Goal: Task Accomplishment & Management: Manage account settings

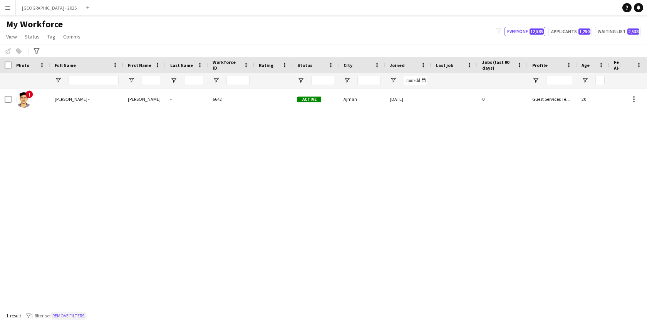
click at [80, 316] on button "Remove filters" at bounding box center [68, 316] width 35 height 8
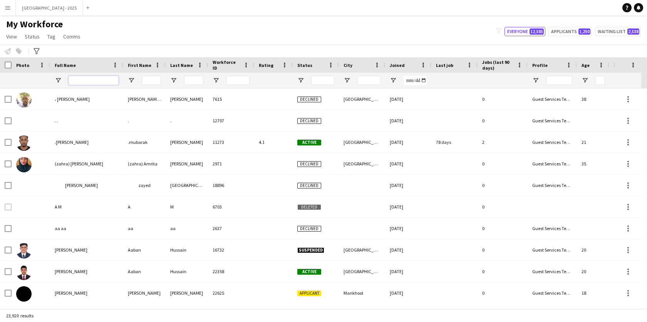
click at [98, 83] on input "Full Name Filter Input" at bounding box center [94, 80] width 50 height 9
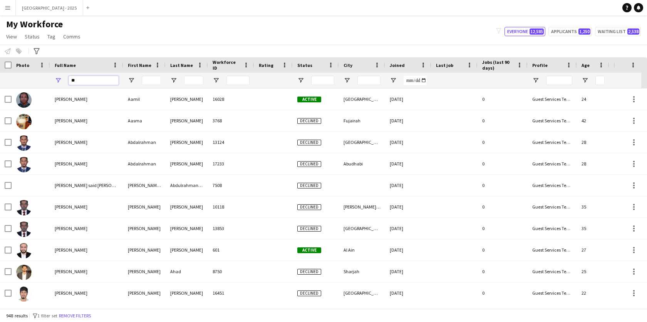
type input "*"
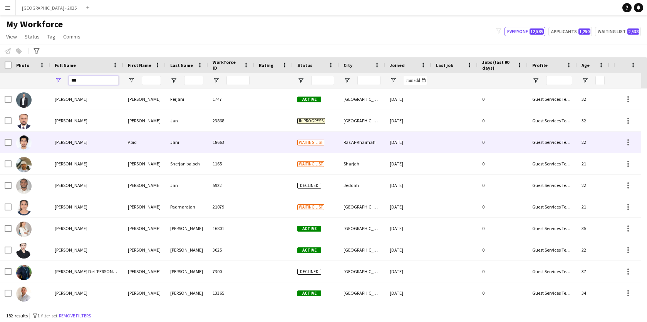
type input "***"
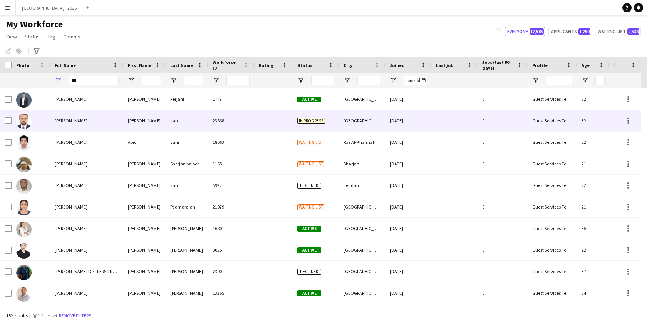
click at [171, 127] on div "Jan" at bounding box center [187, 120] width 42 height 21
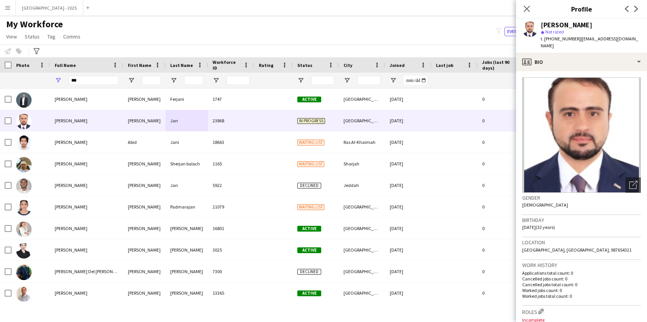
click at [624, 43] on div "[PERSON_NAME] Not rated t. [PHONE_NUMBER] | [EMAIL_ADDRESS][DOMAIN_NAME]" at bounding box center [581, 35] width 131 height 34
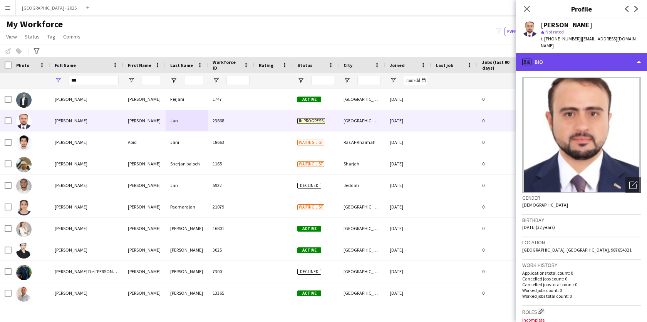
click at [621, 56] on div "profile Bio" at bounding box center [581, 62] width 131 height 18
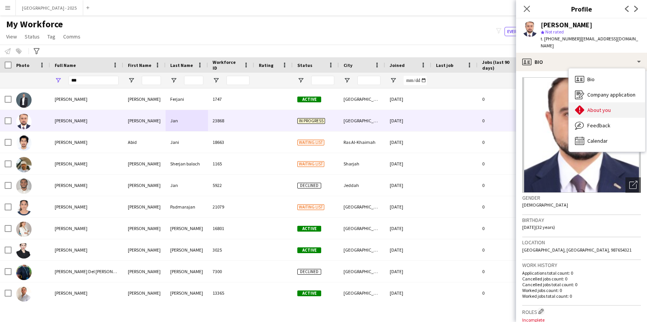
click at [586, 107] on div "About you About you" at bounding box center [607, 109] width 76 height 15
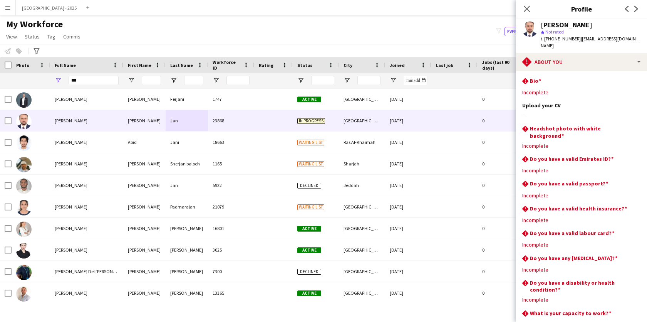
click at [525, 10] on icon "Close pop-in" at bounding box center [527, 9] width 6 height 6
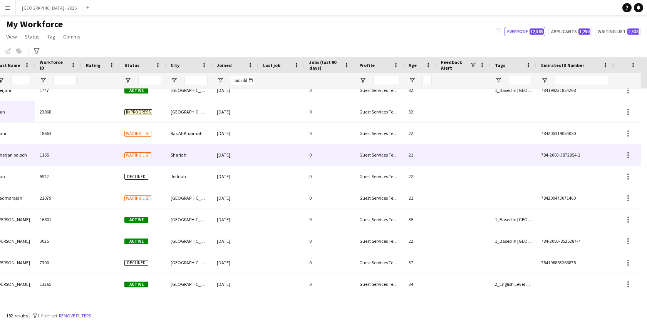
scroll to position [14, 0]
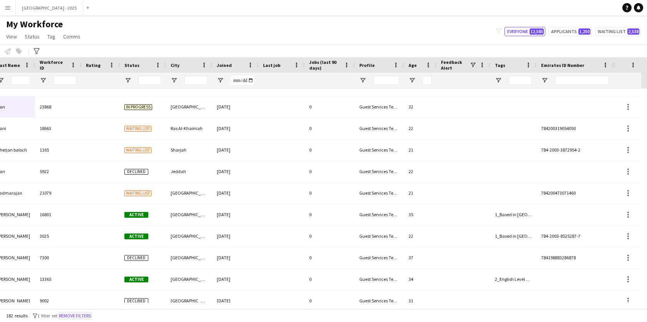
click at [75, 319] on button "Remove filters" at bounding box center [74, 316] width 35 height 8
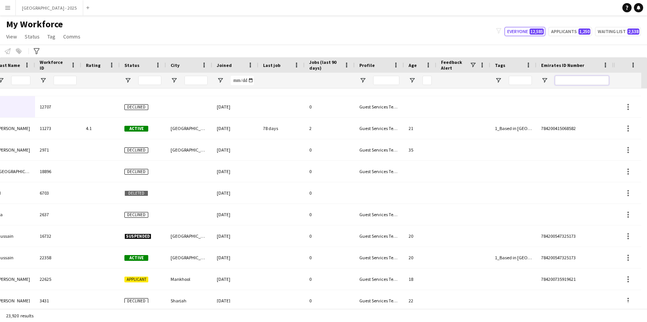
click at [574, 83] on input "Emirates ID Number Filter Input" at bounding box center [582, 80] width 54 height 9
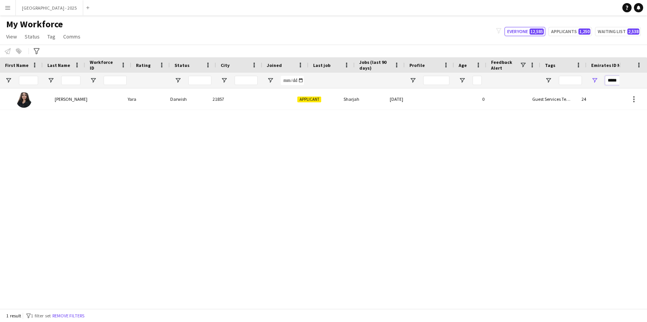
scroll to position [0, 123]
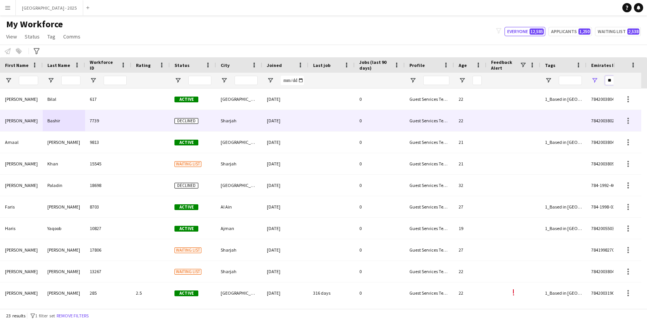
type input "*"
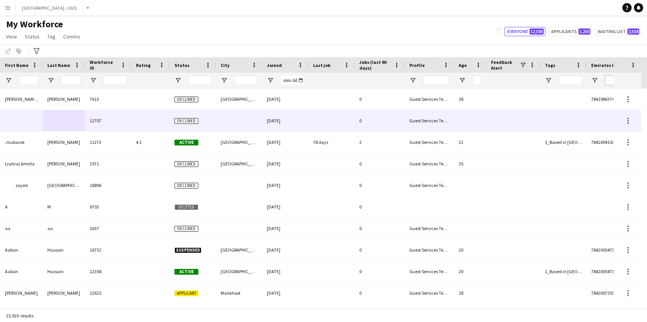
scroll to position [0, 0]
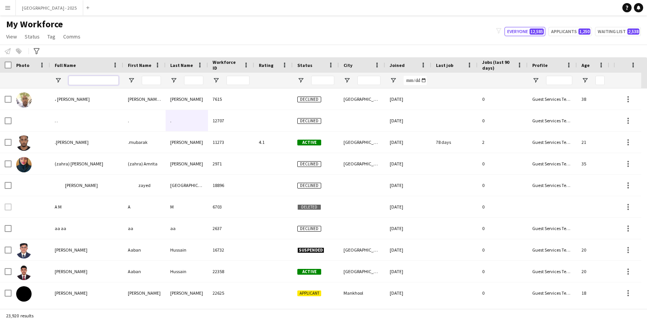
click at [104, 84] on input "Full Name Filter Input" at bounding box center [94, 80] width 50 height 9
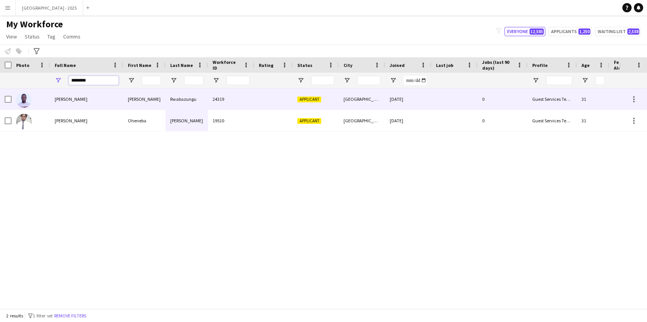
type input "*******"
click at [112, 101] on div "[PERSON_NAME]" at bounding box center [86, 99] width 73 height 21
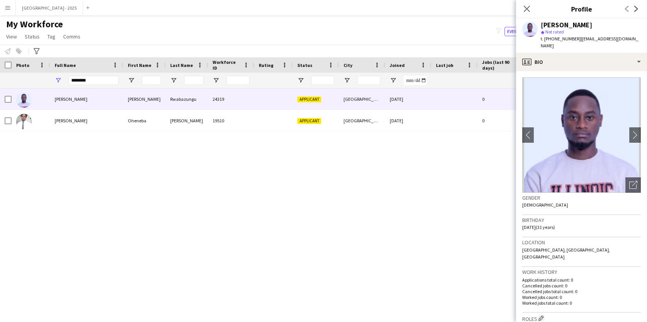
click at [628, 193] on div "Gender [DEMOGRAPHIC_DATA]" at bounding box center [581, 204] width 119 height 22
click at [629, 181] on icon "Open photos pop-in" at bounding box center [633, 185] width 8 height 8
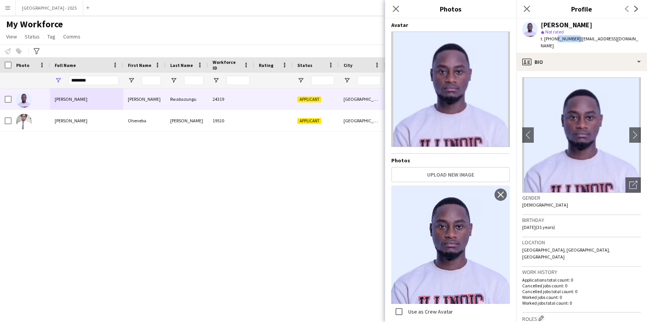
drag, startPoint x: 553, startPoint y: 39, endPoint x: 574, endPoint y: 39, distance: 20.4
click at [574, 39] on span "t. [PHONE_NUMBER]" at bounding box center [561, 39] width 40 height 6
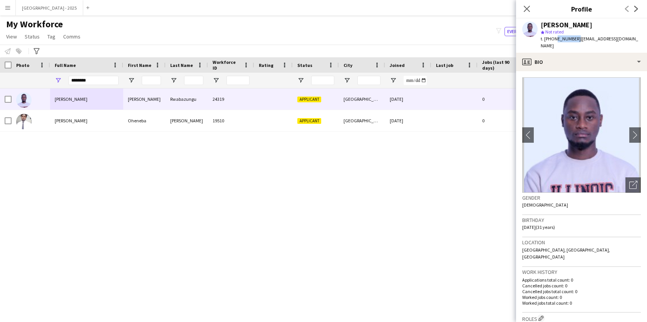
copy span "503935298"
click at [523, 5] on app-icon "Close pop-in" at bounding box center [526, 8] width 11 height 11
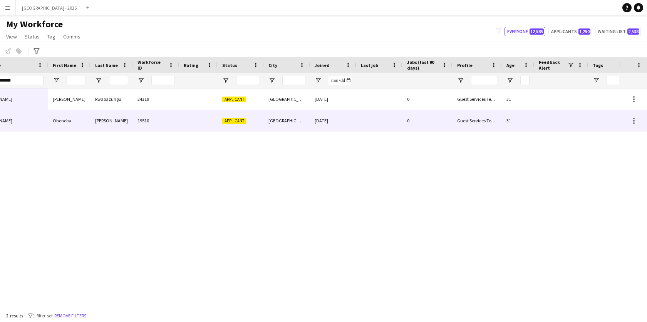
scroll to position [0, 167]
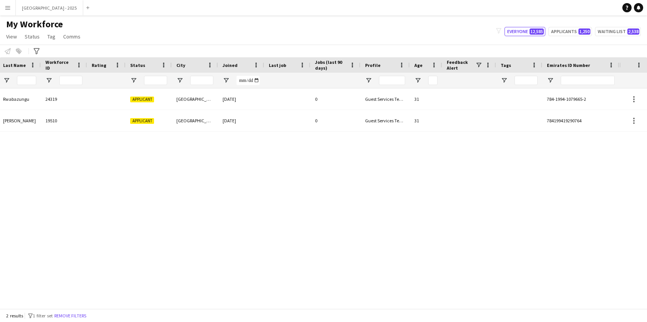
click at [580, 74] on div at bounding box center [588, 80] width 54 height 15
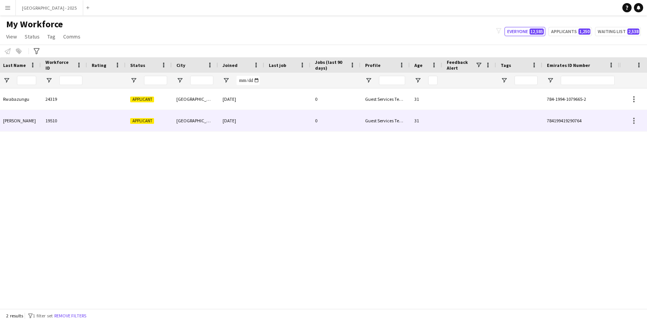
scroll to position [0, 0]
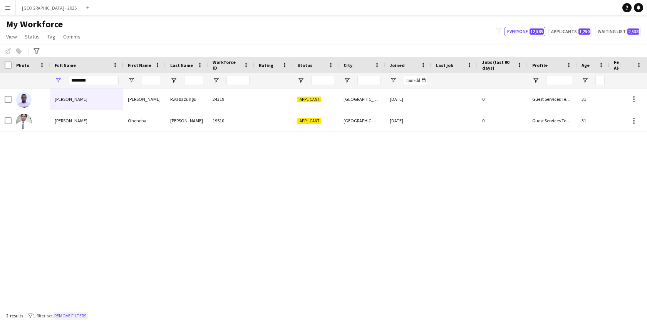
click at [84, 318] on button "Remove filters" at bounding box center [70, 316] width 35 height 8
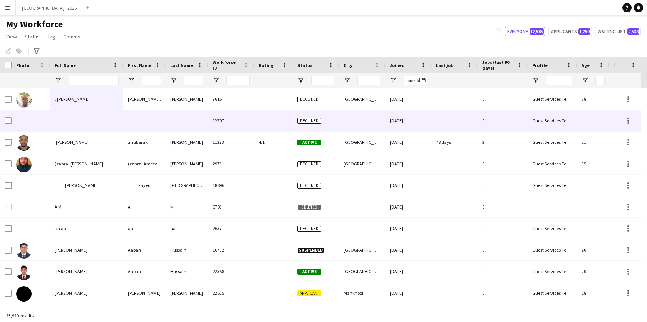
scroll to position [0, 173]
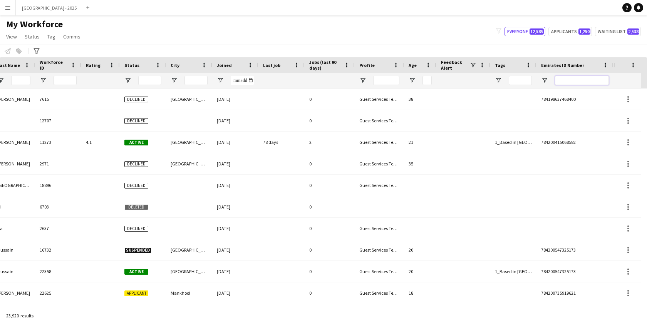
click at [571, 77] on input "Emirates ID Number Filter Input" at bounding box center [582, 80] width 54 height 9
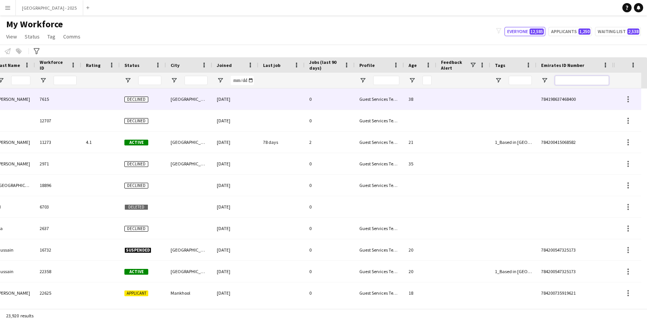
paste input "*******"
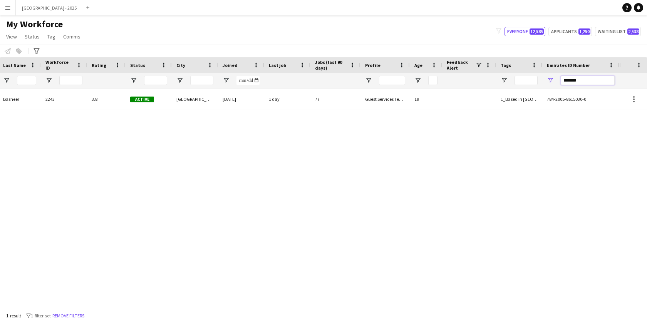
scroll to position [0, 167]
type input "*******"
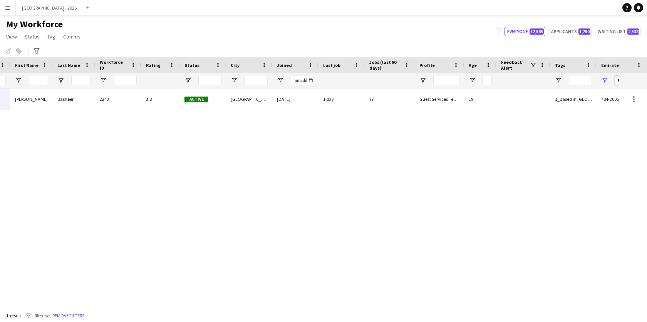
scroll to position [0, 0]
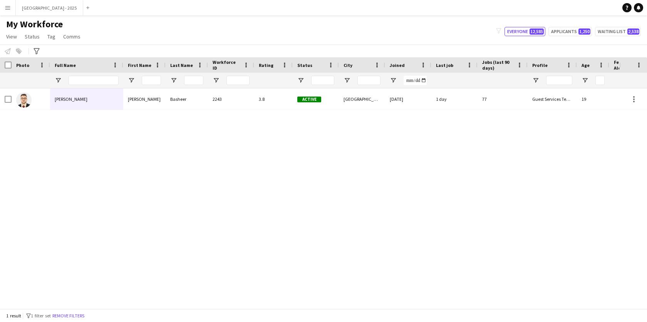
click at [163, 110] on div "[PERSON_NAME] [PERSON_NAME] 2243 3.8 Active [GEOGRAPHIC_DATA] [DATE] 1 day 77 G…" at bounding box center [309, 196] width 619 height 214
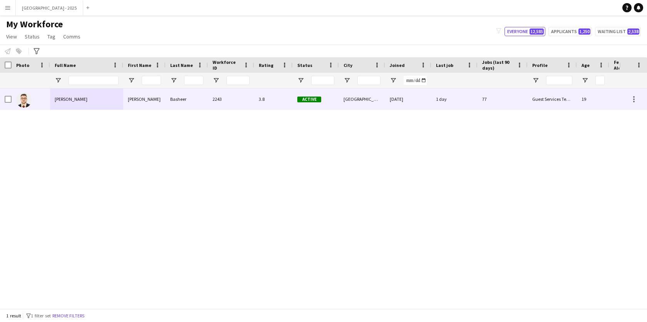
click at [163, 104] on div "[PERSON_NAME]" at bounding box center [144, 99] width 42 height 21
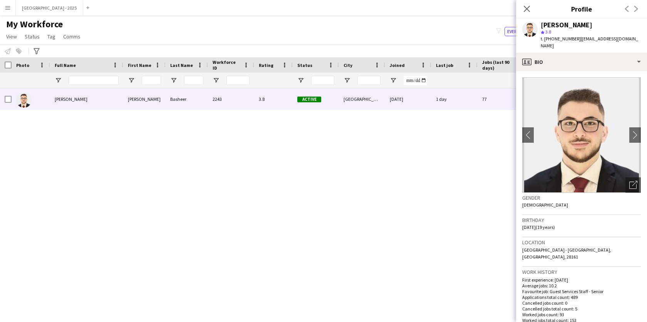
click at [524, 10] on icon "Close pop-in" at bounding box center [527, 9] width 6 height 6
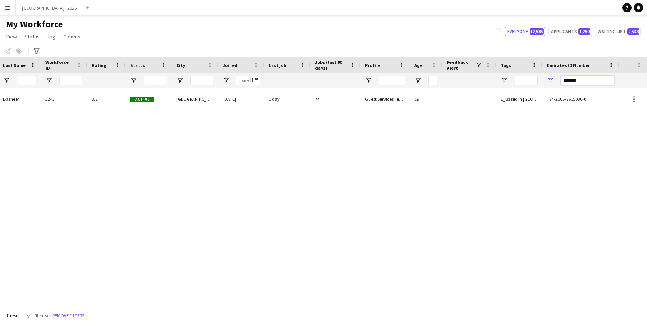
click at [587, 80] on input "*******" at bounding box center [588, 80] width 54 height 9
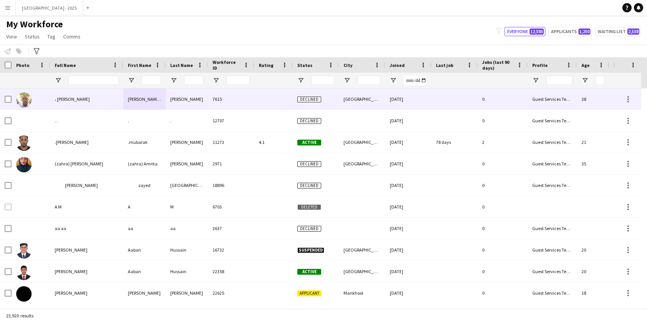
click at [89, 87] on div at bounding box center [94, 80] width 50 height 15
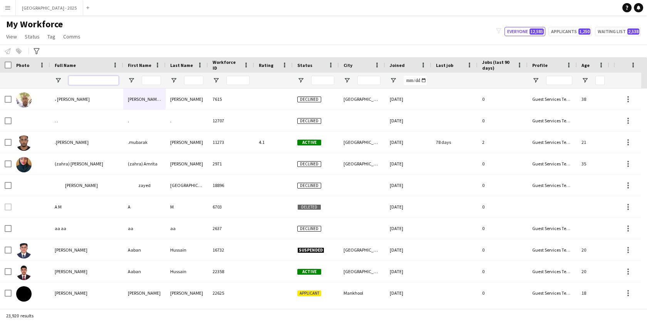
click at [92, 84] on input "Full Name Filter Input" at bounding box center [94, 80] width 50 height 9
paste input "******"
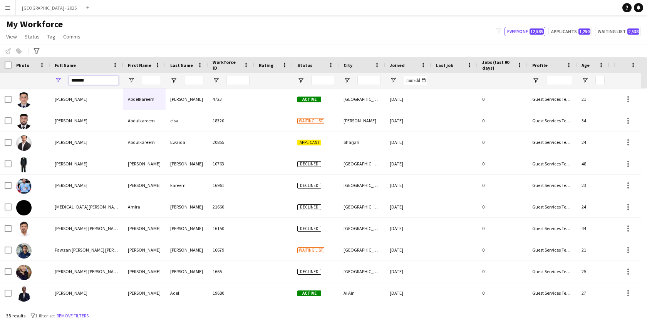
click at [102, 81] on input "******" at bounding box center [94, 80] width 50 height 9
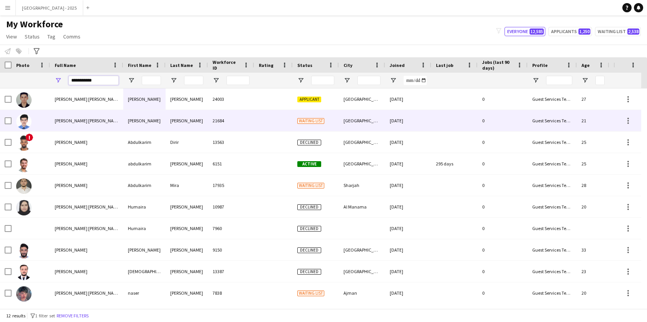
type input "**********"
click at [150, 113] on div "[PERSON_NAME]" at bounding box center [144, 120] width 42 height 21
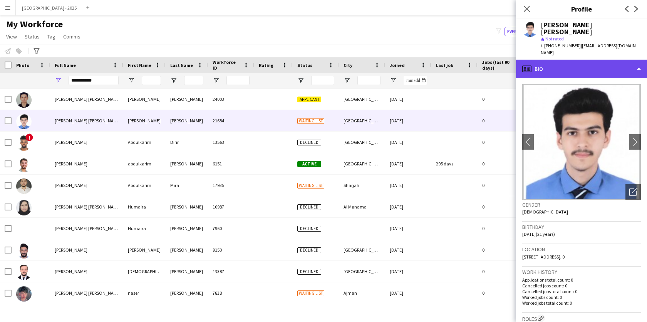
click at [567, 60] on div "profile Bio" at bounding box center [581, 69] width 131 height 18
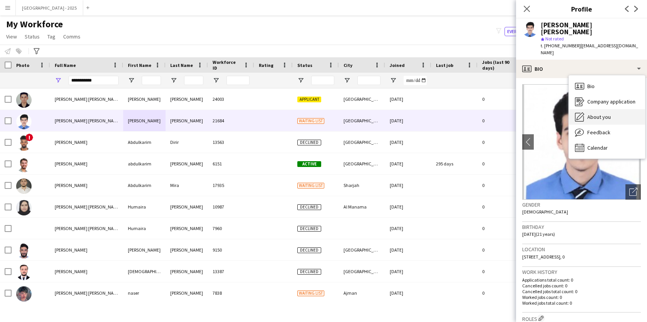
click at [604, 109] on div "About you About you" at bounding box center [607, 116] width 76 height 15
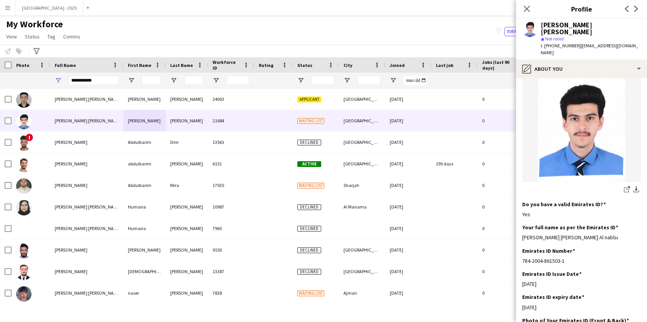
scroll to position [191, 0]
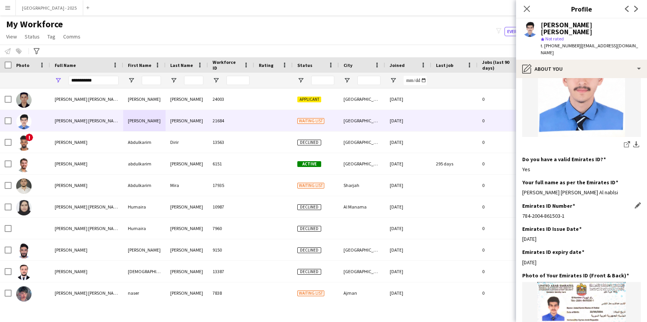
click at [550, 213] on div "784-2004-861503-1" at bounding box center [581, 216] width 119 height 7
click at [582, 206] on div "Emirates ID Number Edit this field 784-2004-861503-1" at bounding box center [581, 214] width 119 height 23
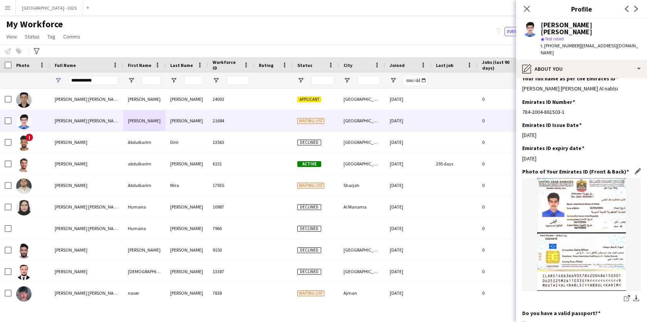
scroll to position [554, 0]
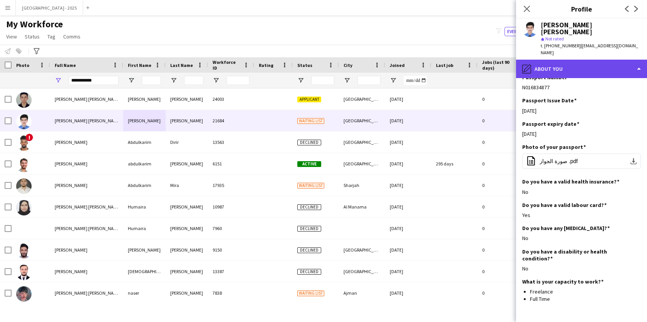
click at [571, 60] on div "pencil4 About you" at bounding box center [581, 69] width 131 height 18
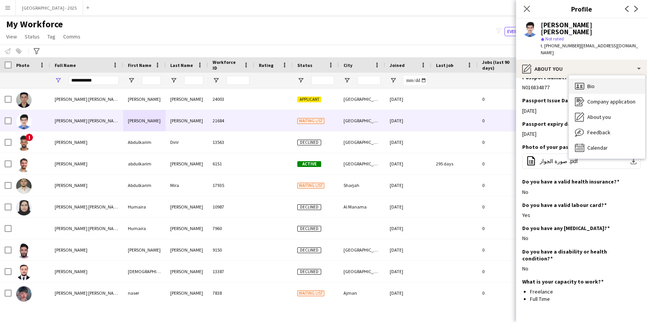
click at [600, 79] on div "Bio Bio" at bounding box center [607, 86] width 76 height 15
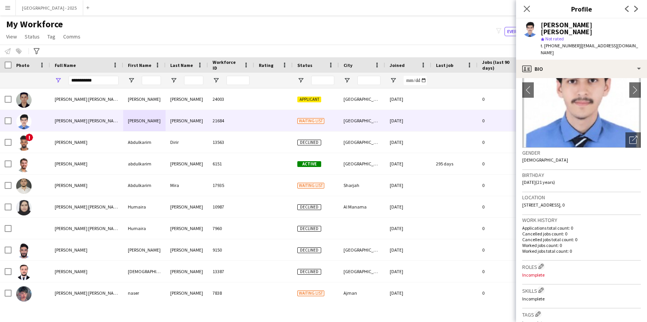
scroll to position [0, 0]
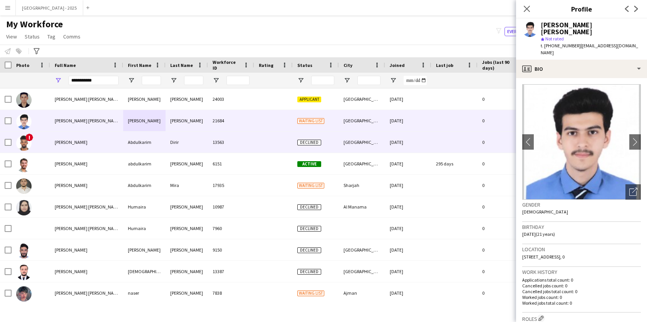
click at [273, 146] on div at bounding box center [273, 142] width 39 height 21
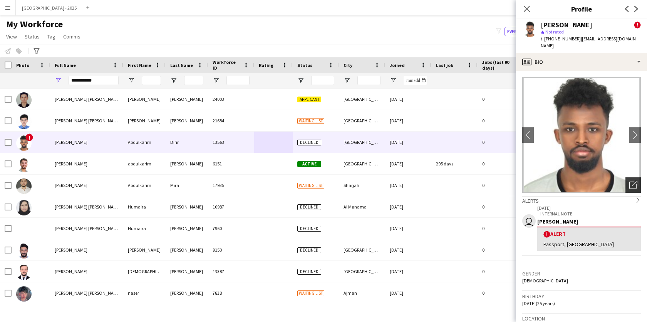
click at [633, 178] on div "Open photos pop-in" at bounding box center [632, 185] width 15 height 15
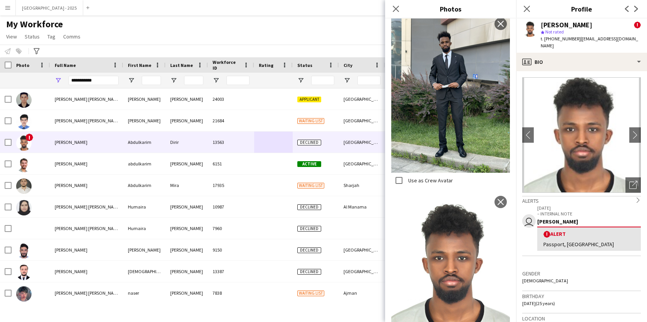
scroll to position [184, 0]
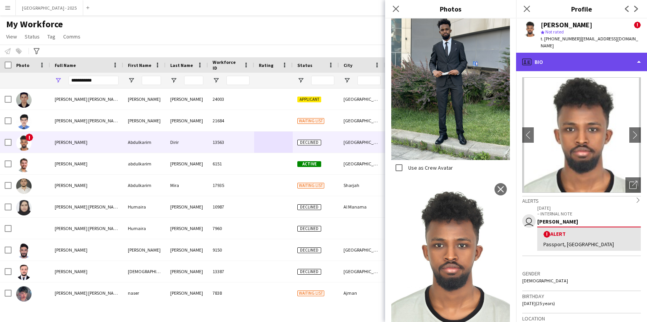
click at [575, 53] on div "profile Bio" at bounding box center [581, 62] width 131 height 18
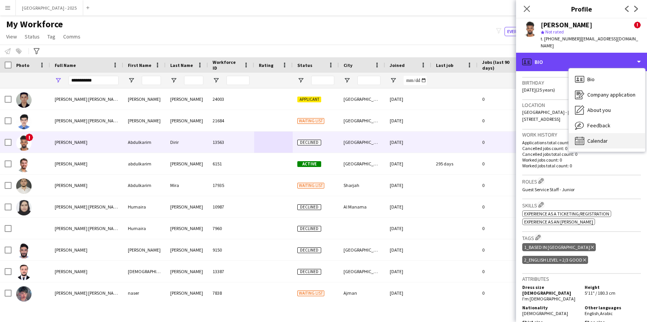
scroll to position [220, 0]
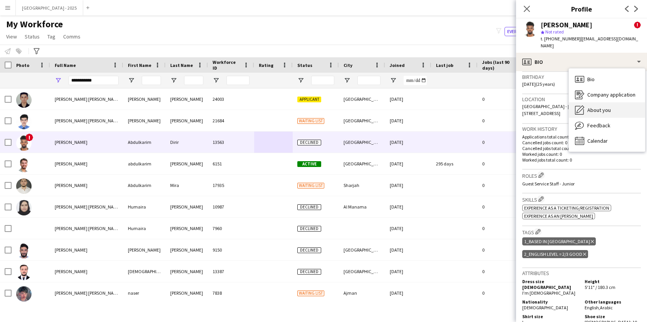
click at [598, 107] on span "About you" at bounding box center [598, 110] width 23 height 7
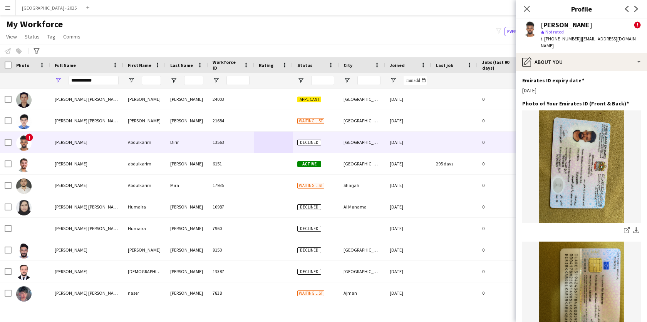
scroll to position [592, 0]
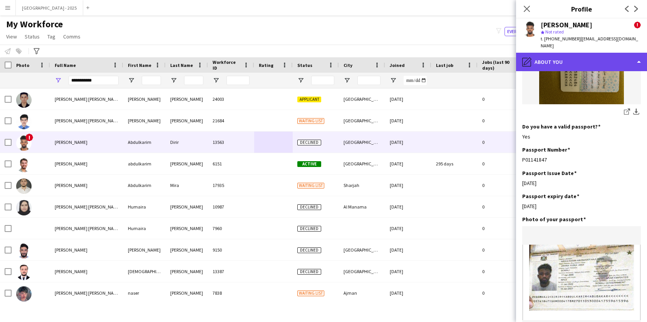
click at [576, 54] on div "pencil4 About you" at bounding box center [581, 62] width 131 height 18
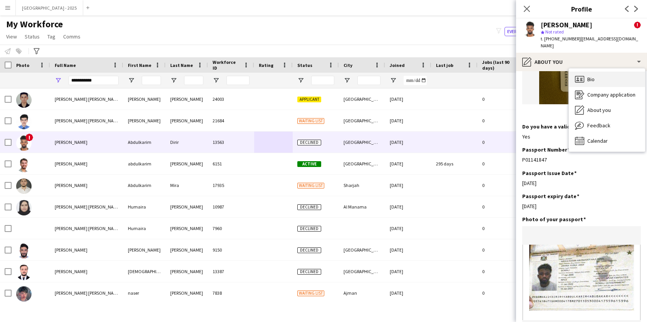
click at [609, 73] on div "Bio Bio" at bounding box center [607, 79] width 76 height 15
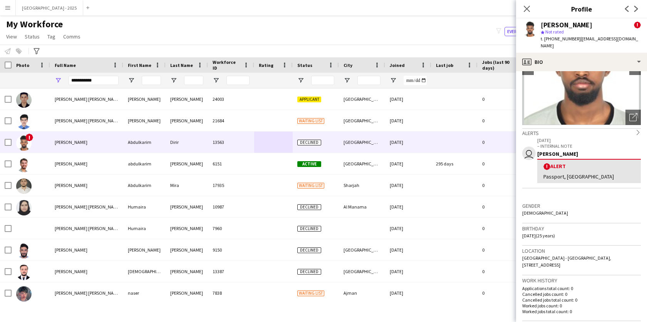
scroll to position [73, 0]
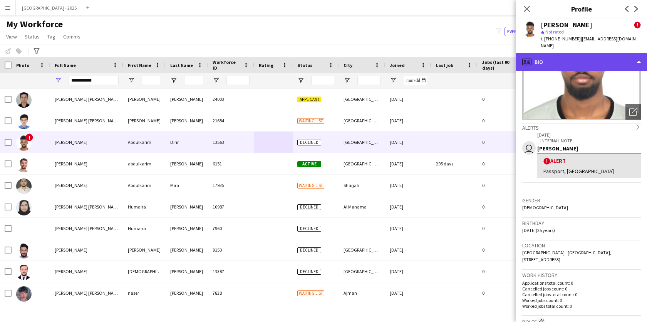
click at [540, 53] on div "profile Bio" at bounding box center [581, 62] width 131 height 18
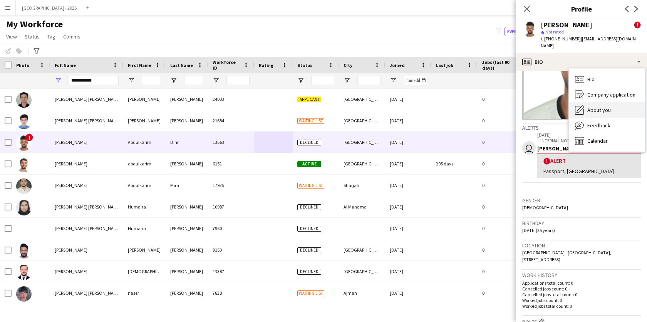
click at [587, 107] on span "About you" at bounding box center [598, 110] width 23 height 7
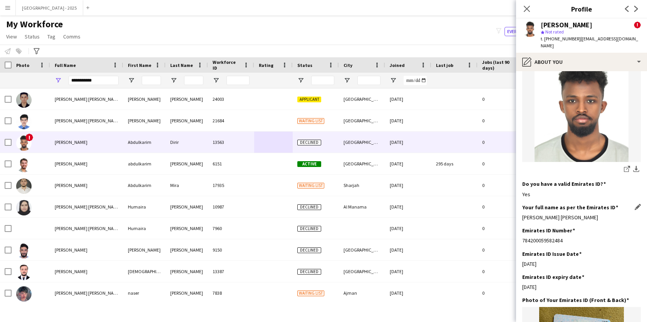
scroll to position [217, 0]
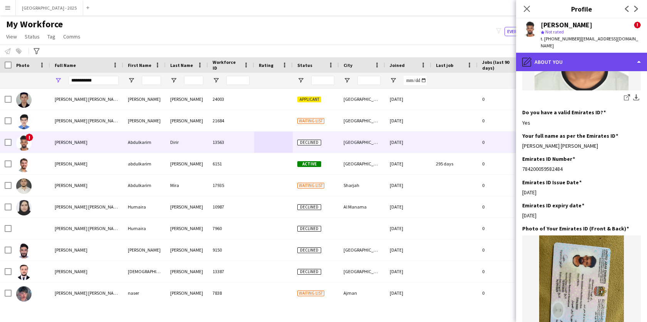
click at [563, 58] on div "pencil4 About you" at bounding box center [581, 62] width 131 height 18
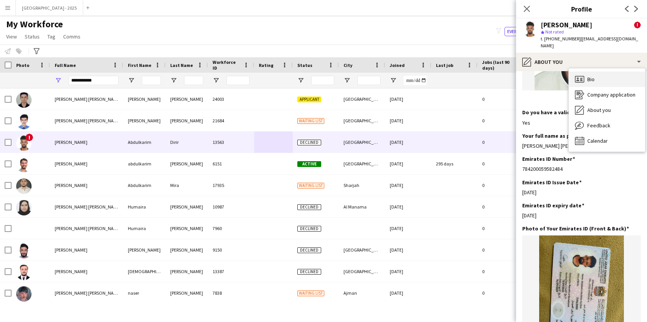
click at [586, 74] on div "Bio Bio" at bounding box center [607, 79] width 76 height 15
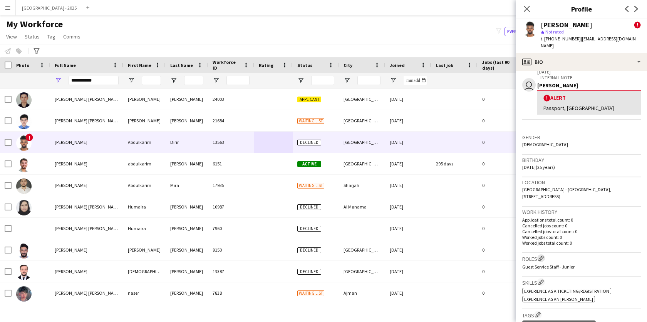
scroll to position [178, 0]
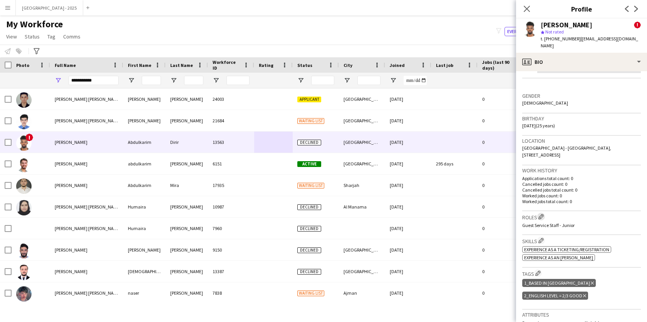
click at [544, 214] on app-icon "Edit crew company roles" at bounding box center [540, 216] width 5 height 5
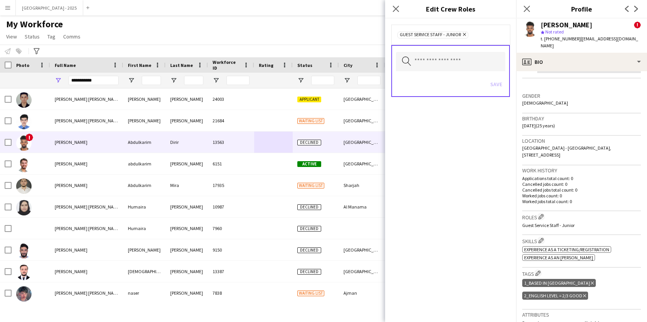
click at [444, 51] on div "Search by role type Save" at bounding box center [450, 71] width 119 height 52
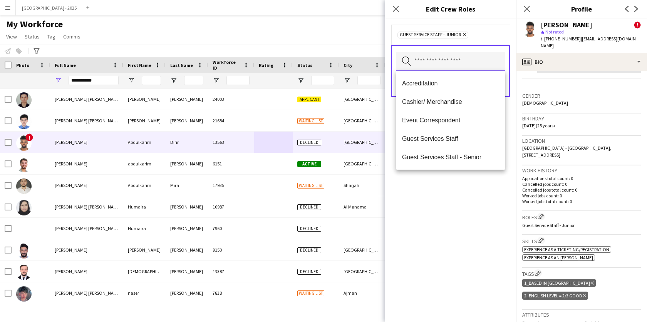
click at [454, 62] on input "text" at bounding box center [450, 61] width 109 height 19
click at [466, 37] on span "Guest Service Staff - Junior Remove" at bounding box center [432, 35] width 71 height 7
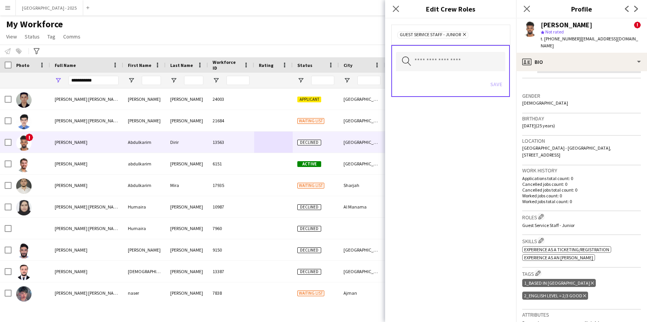
click at [465, 37] on icon "Remove" at bounding box center [463, 34] width 5 height 5
click at [459, 56] on input "text" at bounding box center [450, 60] width 109 height 19
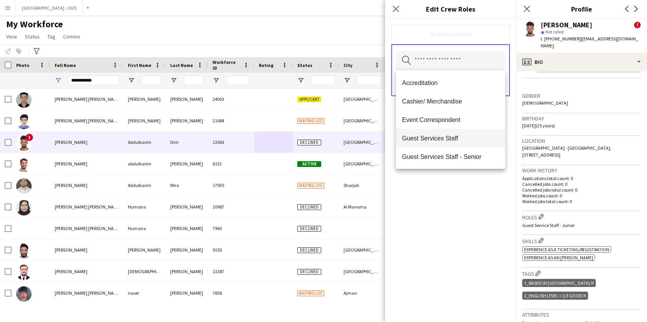
drag, startPoint x: 467, startPoint y: 141, endPoint x: 468, endPoint y: 150, distance: 8.9
click at [467, 141] on span "Guest Services Staff" at bounding box center [450, 138] width 97 height 7
click at [477, 194] on div "Guest Services Staff Remove Search by role type Save" at bounding box center [450, 170] width 131 height 304
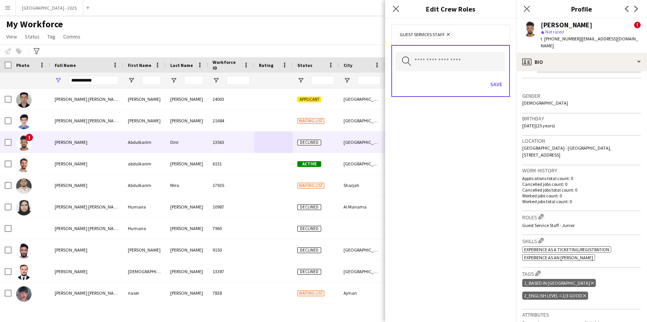
click at [509, 109] on form "Guest Services Staff Remove Search by role type Save" at bounding box center [450, 68] width 131 height 100
drag, startPoint x: 503, startPoint y: 92, endPoint x: 501, endPoint y: 88, distance: 4.5
click at [502, 92] on div "Save" at bounding box center [450, 85] width 109 height 22
click at [500, 87] on button "Save" at bounding box center [496, 84] width 18 height 12
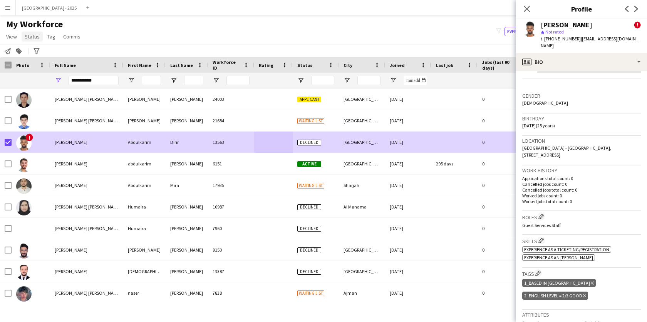
click at [35, 39] on span "Status" at bounding box center [32, 36] width 15 height 7
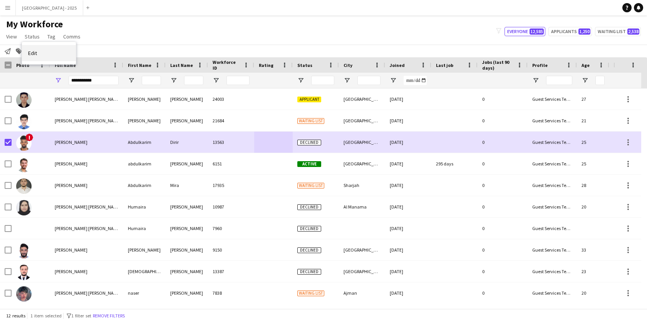
click at [45, 50] on link "Edit" at bounding box center [49, 53] width 54 height 16
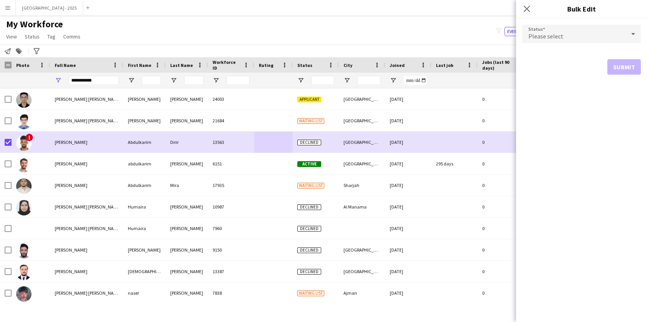
click at [550, 39] on span "Please select" at bounding box center [545, 36] width 35 height 8
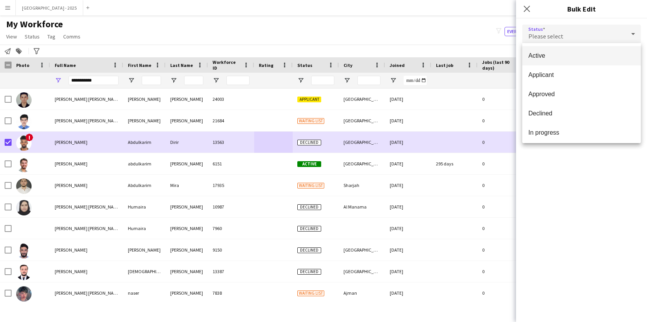
click at [570, 62] on mat-option "Active" at bounding box center [581, 55] width 119 height 19
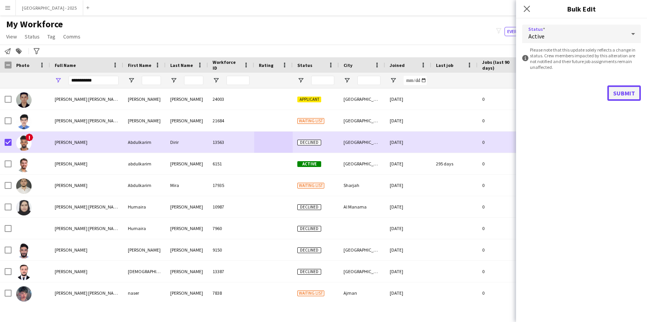
click at [632, 96] on button "Submit" at bounding box center [624, 92] width 34 height 15
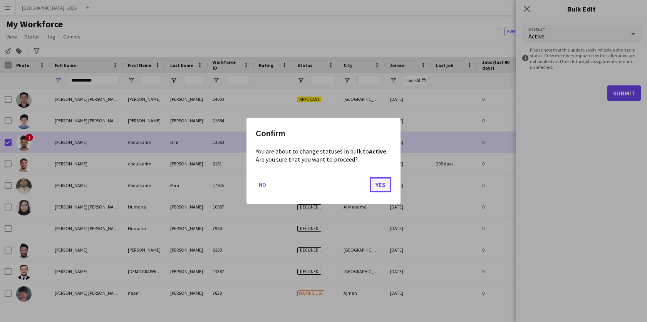
click at [380, 185] on button "Yes" at bounding box center [381, 184] width 22 height 15
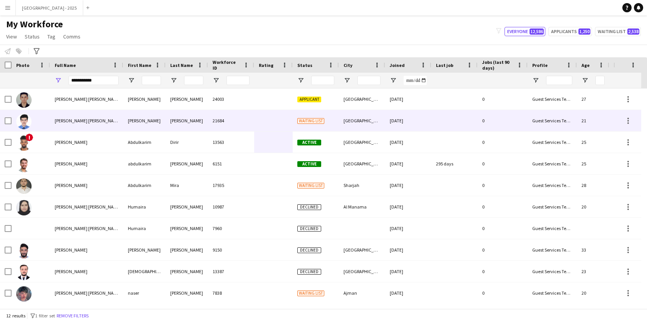
click at [104, 117] on div "[PERSON_NAME] [PERSON_NAME]" at bounding box center [86, 120] width 73 height 21
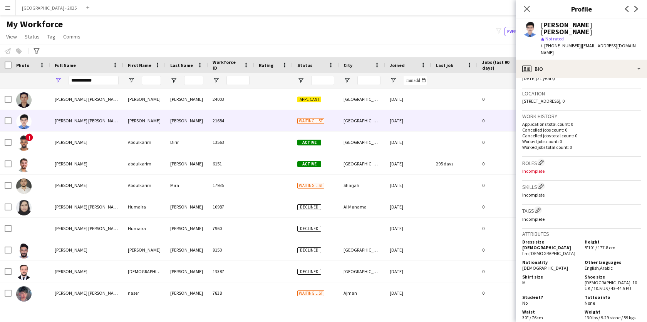
scroll to position [112, 0]
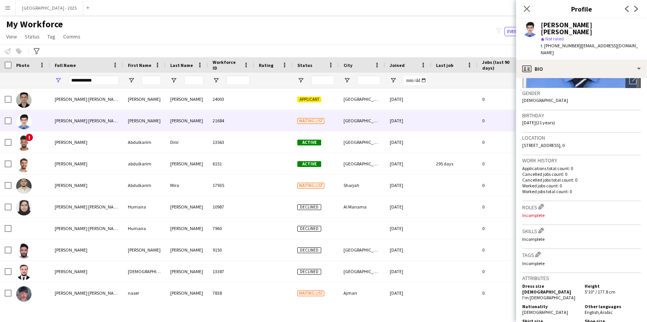
click at [546, 203] on h3 "Roles Edit crew company roles" at bounding box center [581, 207] width 119 height 8
click at [542, 204] on app-icon "Edit crew company roles" at bounding box center [540, 206] width 5 height 5
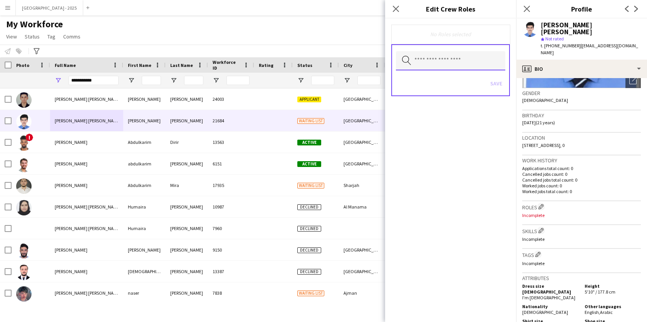
click at [444, 54] on input "text" at bounding box center [450, 60] width 109 height 19
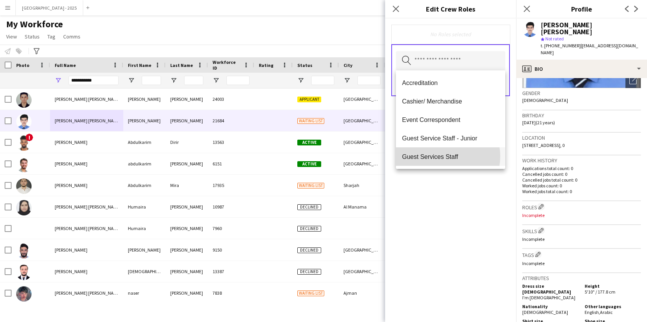
click at [444, 156] on span "Guest Services Staff" at bounding box center [450, 156] width 97 height 7
click at [457, 189] on div "Guest Services Staff Remove Search by role type Save" at bounding box center [450, 170] width 131 height 304
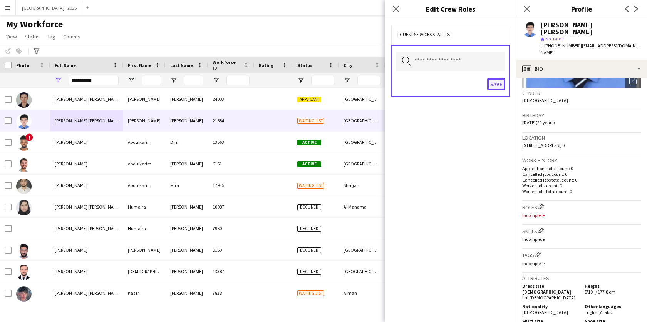
click at [499, 83] on button "Save" at bounding box center [496, 84] width 18 height 12
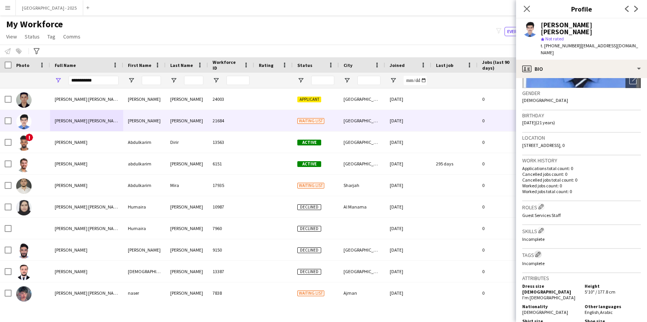
click at [540, 252] on app-icon "Edit crew company tags" at bounding box center [537, 254] width 5 height 5
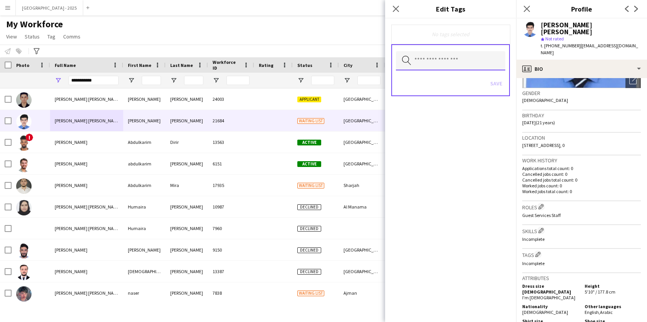
click at [459, 57] on input "text" at bounding box center [450, 60] width 109 height 19
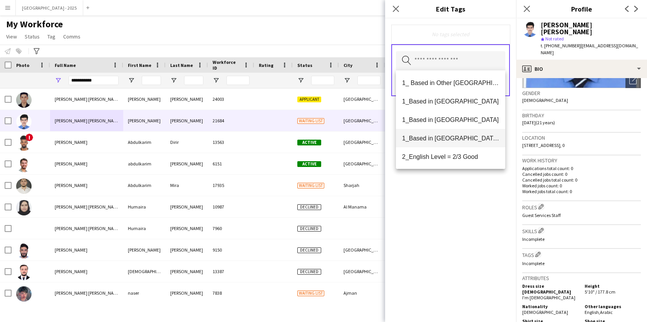
click at [463, 141] on span "1_Based in [GEOGRAPHIC_DATA]/[GEOGRAPHIC_DATA]/Ajman" at bounding box center [450, 138] width 97 height 7
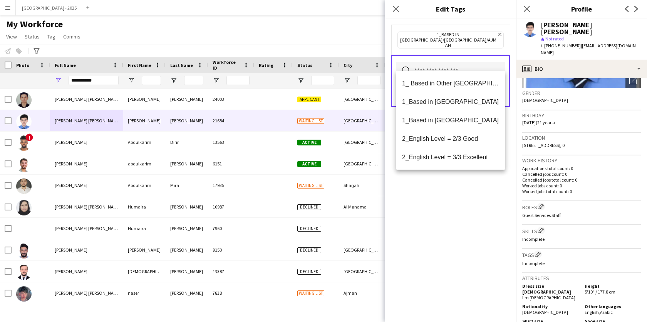
click at [498, 35] on icon at bounding box center [499, 34] width 3 height 3
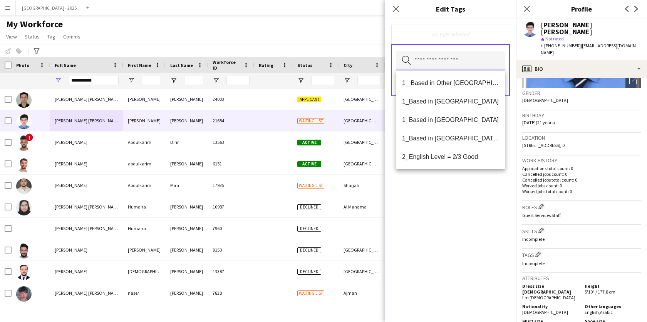
click at [442, 53] on input "text" at bounding box center [450, 60] width 109 height 19
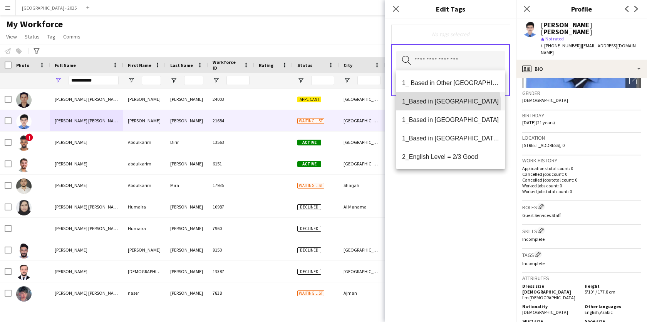
click at [443, 105] on span "1_Based in [GEOGRAPHIC_DATA]" at bounding box center [450, 101] width 97 height 7
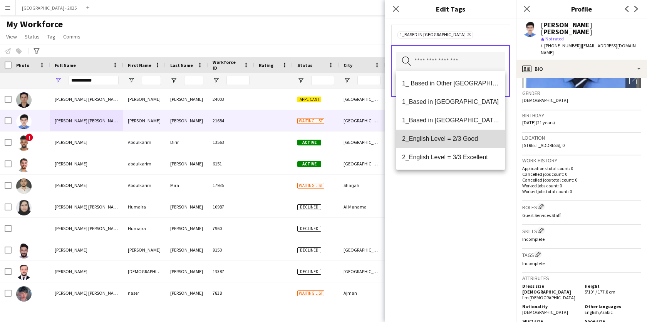
click at [464, 145] on mat-option "2_English Level = 2/3 Good" at bounding box center [450, 139] width 109 height 18
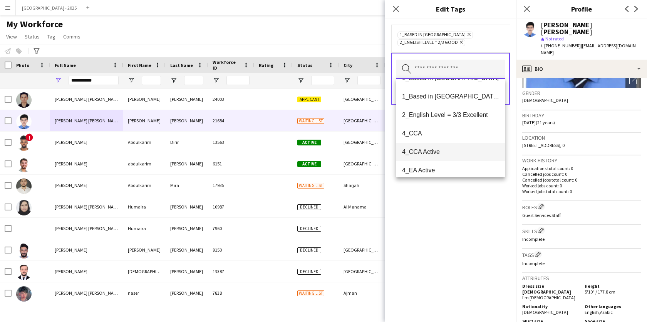
scroll to position [89, 0]
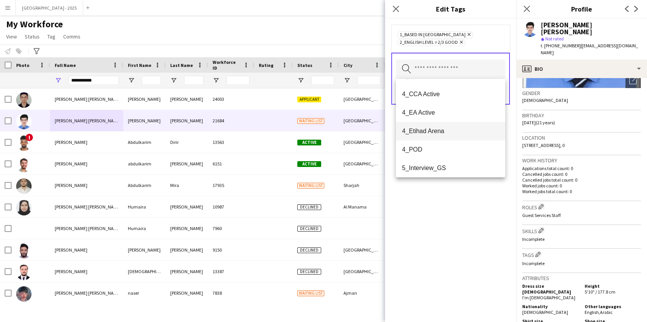
click at [445, 132] on span "4_Etihad Arena" at bounding box center [450, 130] width 97 height 7
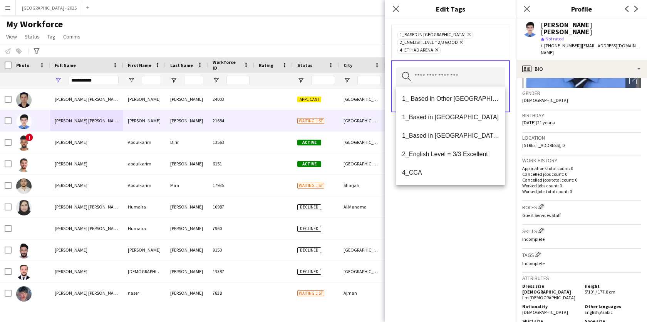
click at [448, 200] on div "1_Based in [GEOGRAPHIC_DATA] Remove 2_English Level = 2/3 Good Remove 4_Etihad …" at bounding box center [450, 170] width 131 height 304
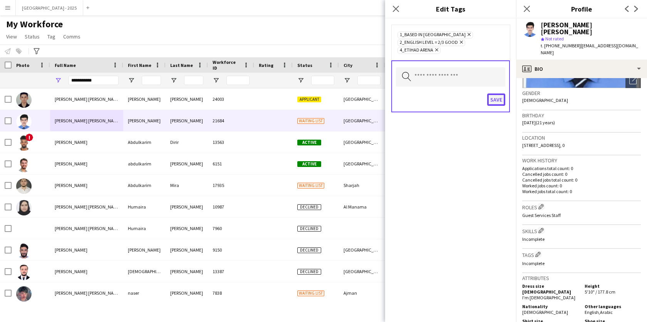
click at [496, 104] on button "Save" at bounding box center [496, 100] width 18 height 12
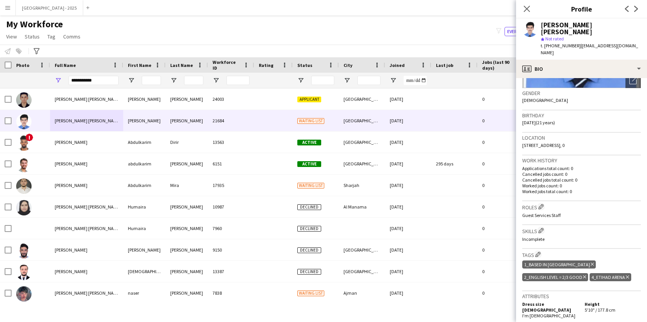
click at [573, 43] on span "t. [PHONE_NUMBER]" at bounding box center [561, 46] width 40 height 6
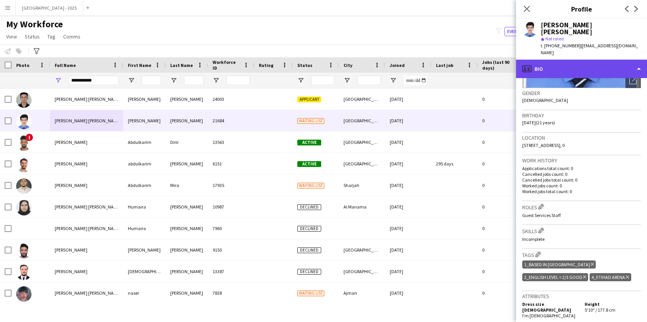
click at [572, 60] on div "profile Bio" at bounding box center [581, 69] width 131 height 18
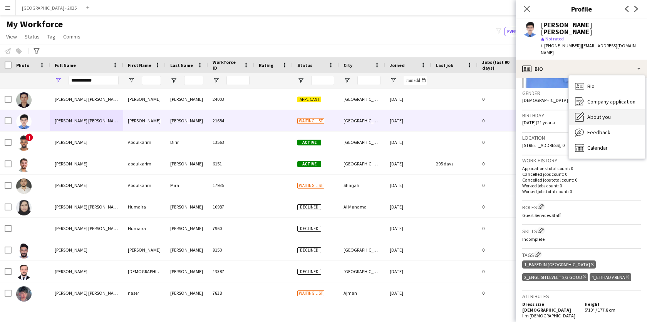
click at [600, 114] on span "About you" at bounding box center [598, 117] width 23 height 7
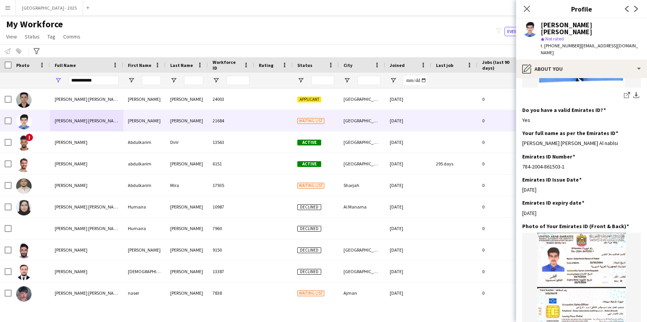
scroll to position [297, 0]
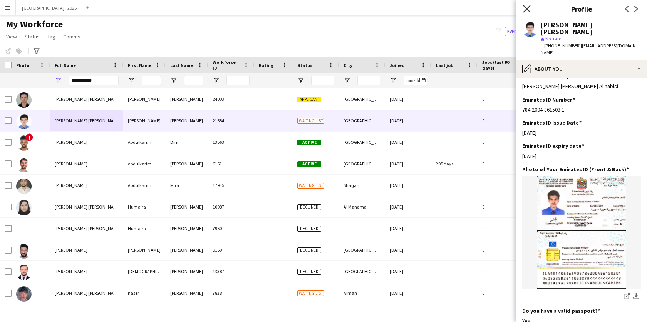
click at [528, 11] on icon at bounding box center [526, 8] width 7 height 7
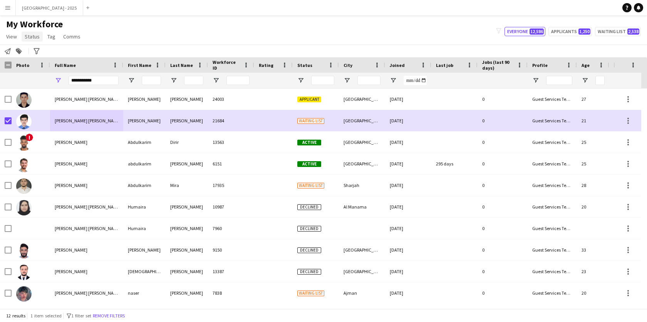
click at [37, 36] on span "Status" at bounding box center [32, 36] width 15 height 7
click at [39, 58] on link "Edit" at bounding box center [49, 53] width 54 height 16
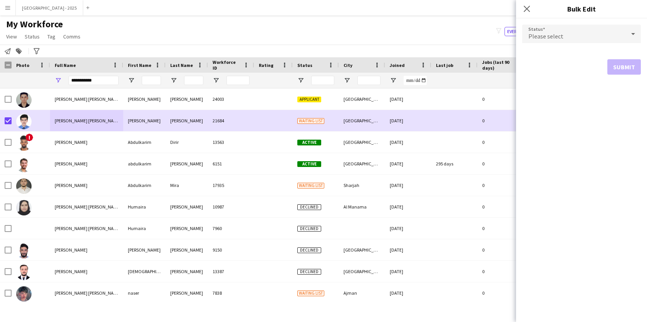
click at [535, 41] on form "Status Please select Submit" at bounding box center [581, 49] width 119 height 62
click at [535, 41] on div "Please select" at bounding box center [573, 34] width 103 height 18
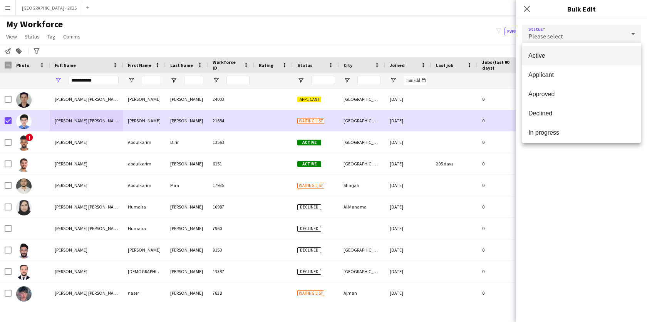
click at [543, 60] on mat-option "Active" at bounding box center [581, 55] width 119 height 19
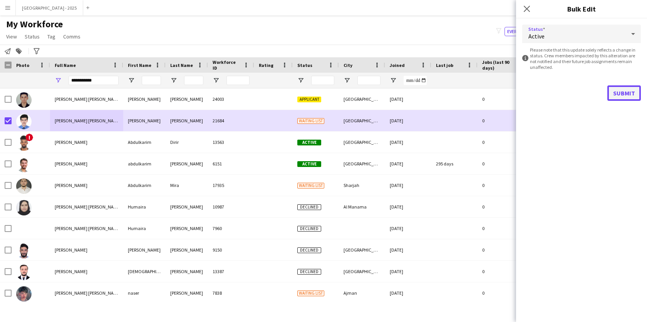
click at [631, 92] on button "Submit" at bounding box center [624, 92] width 34 height 15
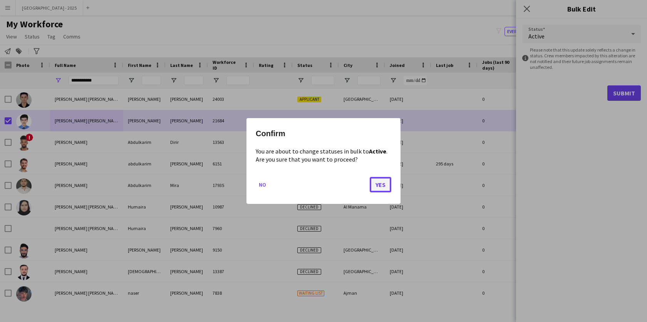
click at [373, 189] on button "Yes" at bounding box center [381, 184] width 22 height 15
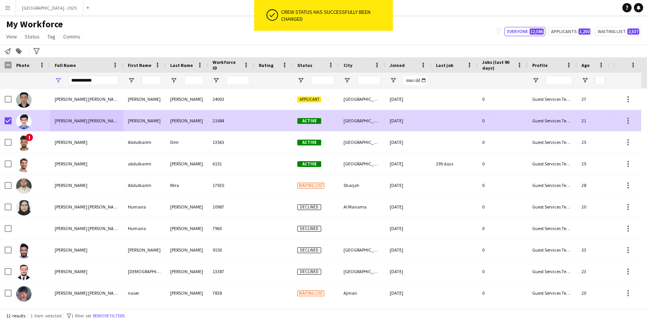
click at [9, 125] on div at bounding box center [8, 121] width 7 height 22
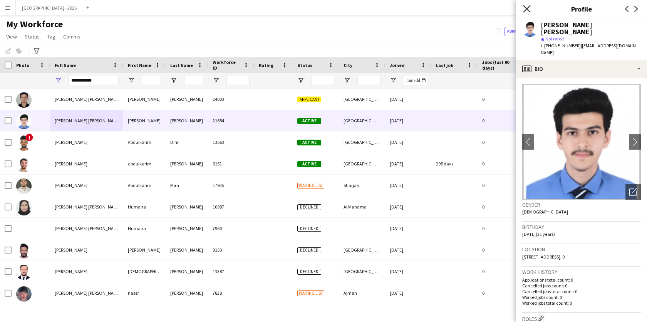
click at [525, 11] on icon "Close pop-in" at bounding box center [526, 8] width 7 height 7
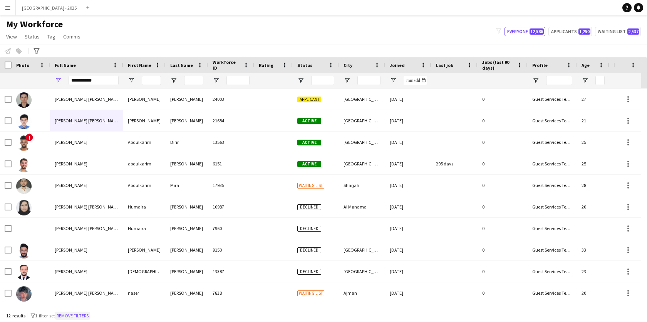
click at [79, 312] on button "Remove filters" at bounding box center [72, 316] width 35 height 8
